Goal: Check status

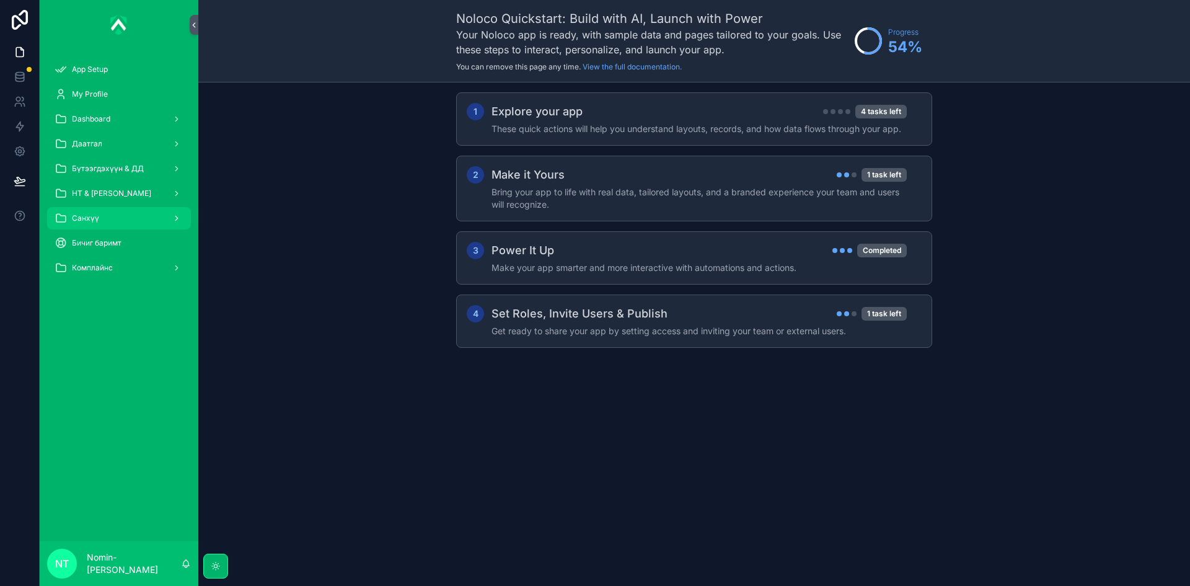
click at [135, 211] on div "Санхүү" at bounding box center [119, 218] width 129 height 20
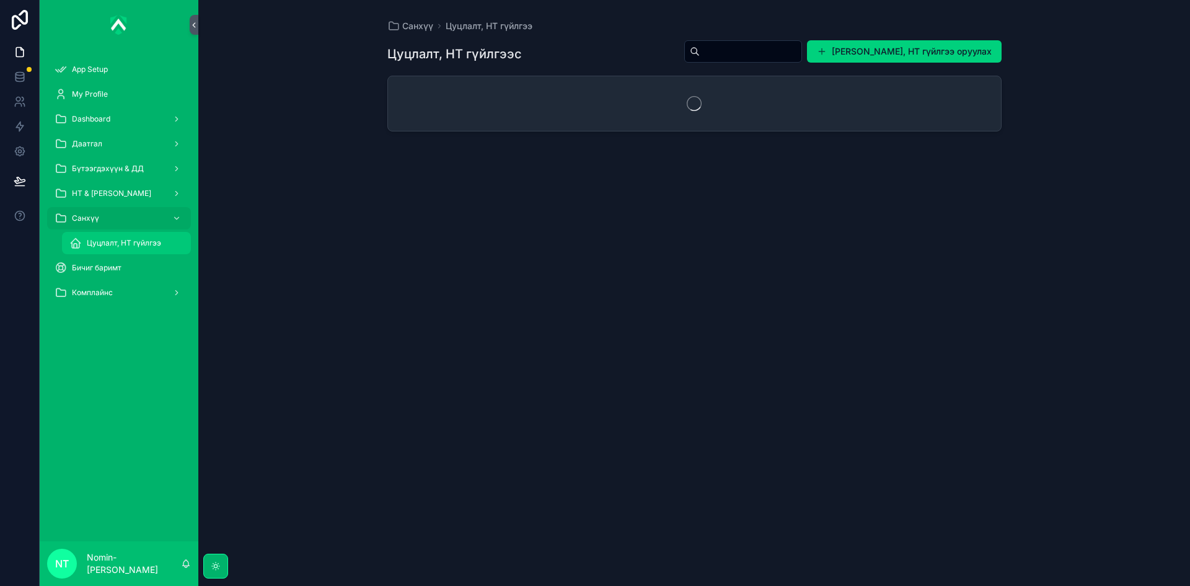
click at [159, 242] on span "Цуцлалт, НТ гүйлгээ" at bounding box center [124, 243] width 74 height 10
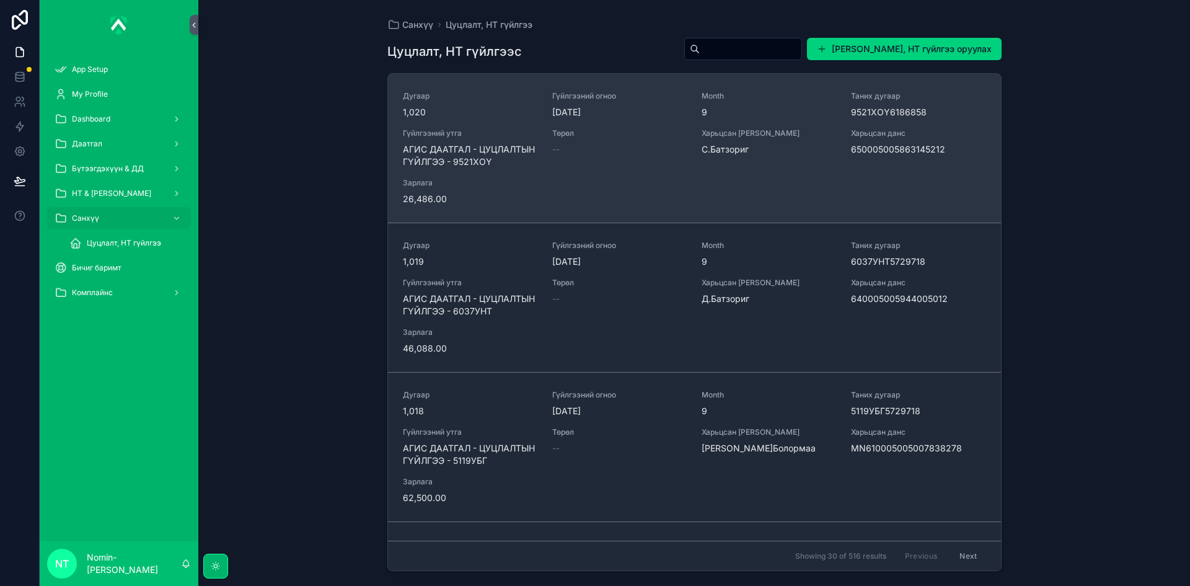
click at [513, 146] on span "АГИС ДААТГАЛ - ЦУЦЛАЛТЫН ГҮЙЛГЭЭ - 9521ХОҮ" at bounding box center [470, 155] width 135 height 25
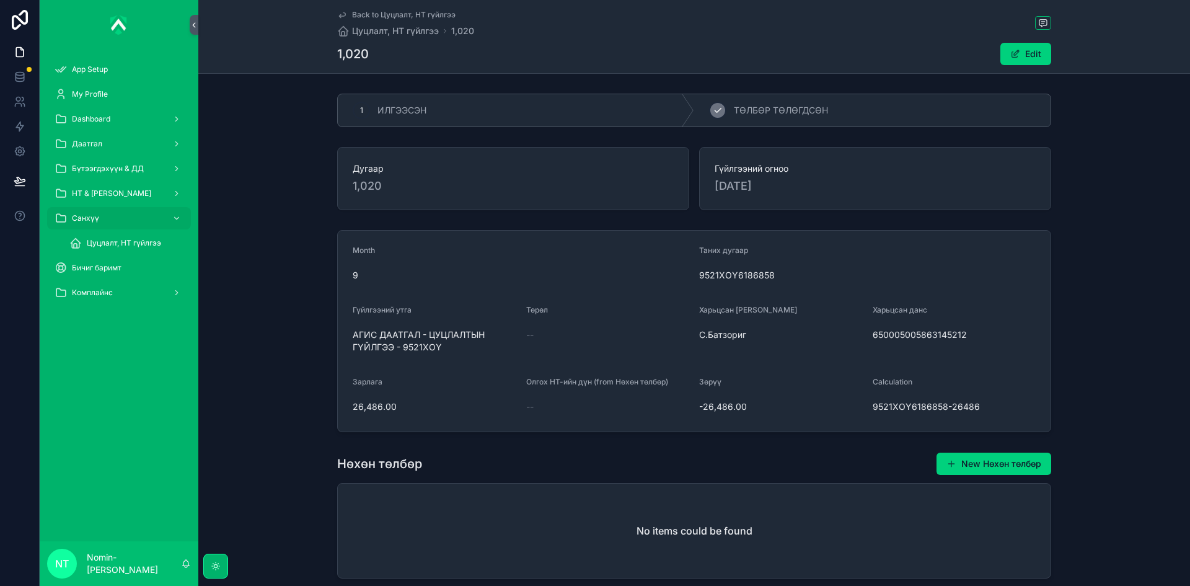
click at [803, 113] on span "ТӨЛБӨР ТӨЛӨГДСӨН" at bounding box center [781, 110] width 94 height 12
drag, startPoint x: 868, startPoint y: 333, endPoint x: 961, endPoint y: 341, distance: 92.7
click at [961, 341] on form "Month 9 Таних дугаар 9521ХОҮ6186858 Гүйлгээний утга АГИС ДААТГАЛ - ЦУЦЛАЛТЫН ГҮ…" at bounding box center [694, 331] width 713 height 201
copy span "650005005863145212"
drag, startPoint x: 353, startPoint y: 334, endPoint x: 380, endPoint y: 349, distance: 31.1
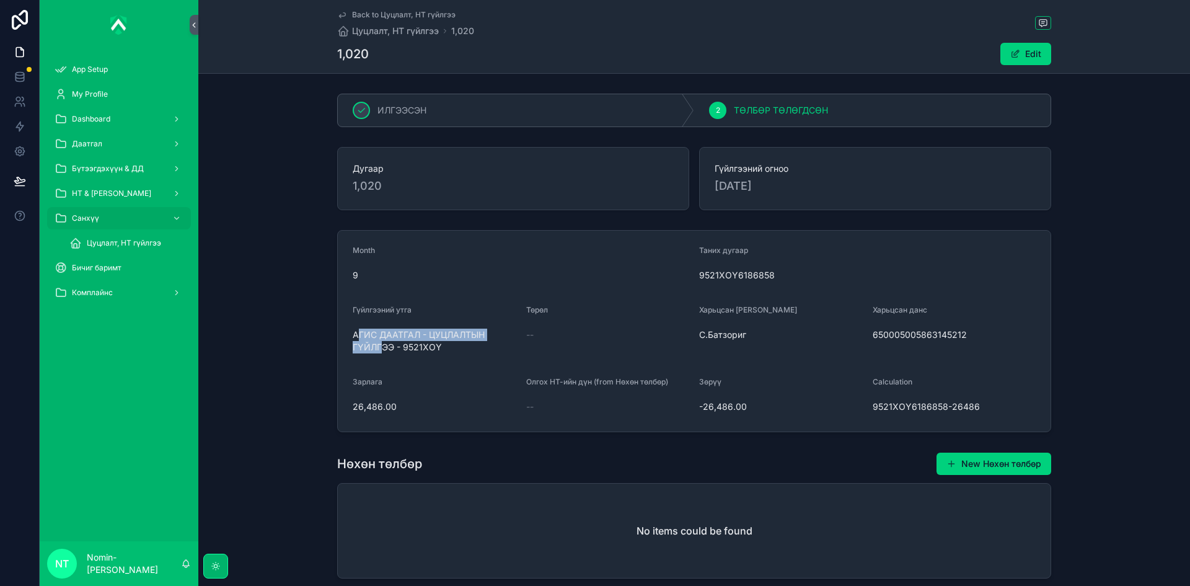
click at [380, 349] on span "АГИС ДААТГАЛ - ЦУЦЛАЛТЫН ГҮЙЛГЭЭ - 9521ХОҮ" at bounding box center [435, 341] width 164 height 25
drag, startPoint x: 349, startPoint y: 332, endPoint x: 444, endPoint y: 362, distance: 100.0
click at [444, 362] on form "Month 9 Таних дугаар 9521ХОҮ6186858 Гүйлгээний утга АГИС ДААТГАЛ - ЦУЦЛАЛТЫН ГҮ…" at bounding box center [694, 331] width 713 height 201
copy span "АГИС ДААТГАЛ - ЦУЦЛАЛТЫН ГҮЙЛГЭЭ - 9521ХОҮ"
